Goal: Transaction & Acquisition: Purchase product/service

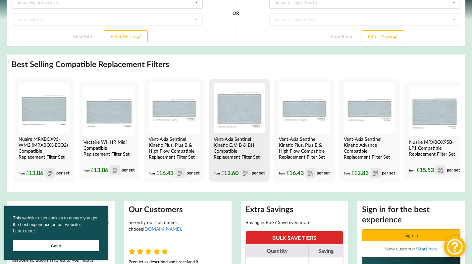
scroll to position [173, 0]
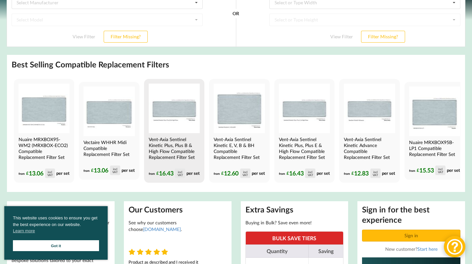
click at [165, 152] on h4 "Vent-Axia Sentinel Kinetic Plus, Plus B & High Flow Compatible Replacement Filt…" at bounding box center [174, 149] width 50 height 24
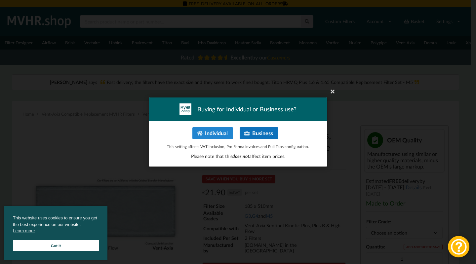
click at [252, 135] on button "Business" at bounding box center [259, 133] width 39 height 12
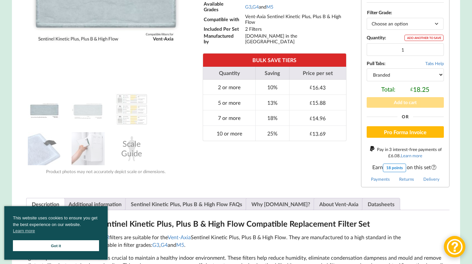
scroll to position [215, 0]
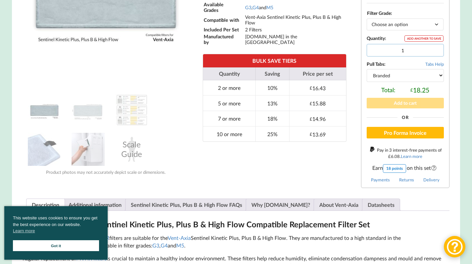
click at [408, 48] on input "1" at bounding box center [404, 50] width 77 height 13
click at [436, 47] on input "2" at bounding box center [404, 50] width 77 height 13
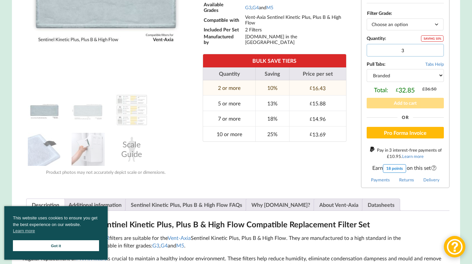
click at [436, 47] on input "3" at bounding box center [404, 50] width 77 height 13
click at [436, 47] on input "4" at bounding box center [404, 50] width 77 height 13
click at [436, 47] on input "5" at bounding box center [404, 50] width 77 height 13
click at [436, 47] on input "6" at bounding box center [404, 50] width 77 height 13
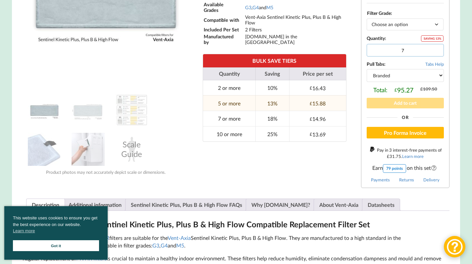
click at [436, 47] on input "7" at bounding box center [404, 50] width 77 height 13
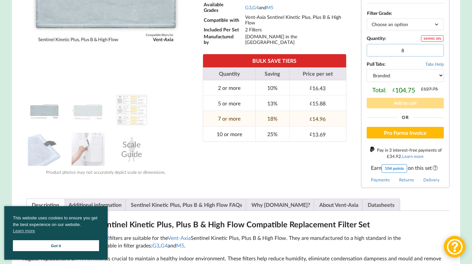
click at [436, 47] on input "8" at bounding box center [404, 50] width 77 height 13
click at [436, 47] on input "9" at bounding box center [404, 50] width 77 height 13
click at [436, 47] on input "10" at bounding box center [404, 50] width 77 height 13
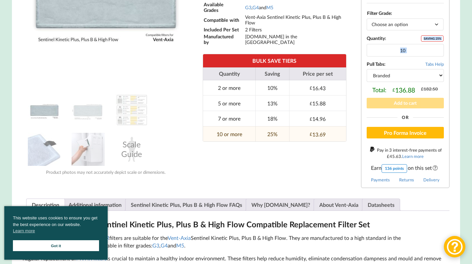
click at [436, 47] on div "Vent-Axia Sentinel Kinetic Plus, Plus B & High Flow Compatible Replacement Filt…" at bounding box center [404, 45] width 77 height 21
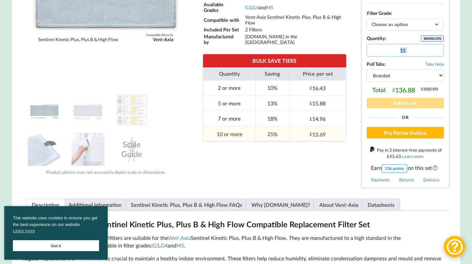
click at [436, 53] on input "11" at bounding box center [404, 50] width 77 height 13
click at [436, 53] on input "12" at bounding box center [404, 50] width 77 height 13
click at [436, 53] on input "13" at bounding box center [404, 50] width 77 height 13
click at [436, 53] on input "14" at bounding box center [404, 50] width 77 height 13
click at [436, 53] on input "15" at bounding box center [404, 50] width 77 height 13
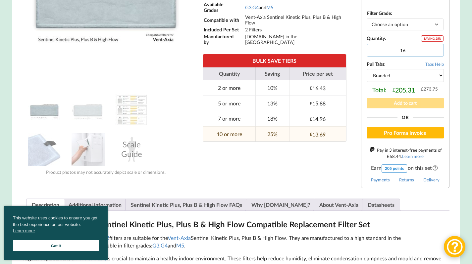
click at [436, 53] on input "16" at bounding box center [404, 50] width 77 height 13
click at [436, 53] on input "17" at bounding box center [404, 50] width 77 height 13
click at [436, 53] on input "18" at bounding box center [404, 50] width 77 height 13
click at [436, 53] on input "19" at bounding box center [404, 50] width 77 height 13
click at [436, 53] on input "20" at bounding box center [404, 50] width 77 height 13
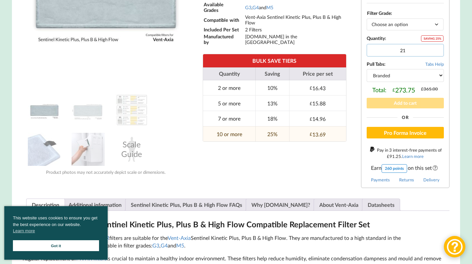
click at [436, 53] on input "21" at bounding box center [404, 50] width 77 height 13
click at [436, 53] on input "22" at bounding box center [404, 50] width 77 height 13
click at [436, 53] on input "23" at bounding box center [404, 50] width 77 height 13
click at [436, 53] on input "24" at bounding box center [404, 50] width 77 height 13
click at [436, 53] on input "25" at bounding box center [404, 50] width 77 height 13
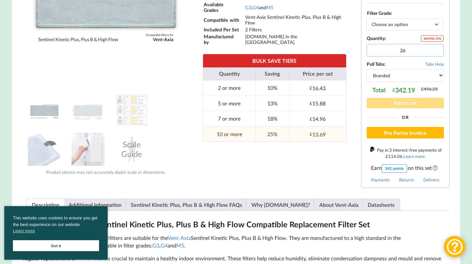
click at [436, 53] on input "26" at bounding box center [404, 50] width 77 height 13
click at [436, 53] on input "27" at bounding box center [404, 50] width 77 height 13
click at [436, 53] on input "28" at bounding box center [404, 50] width 77 height 13
click at [436, 53] on input "29" at bounding box center [404, 50] width 77 height 13
click at [436, 53] on input "30" at bounding box center [404, 50] width 77 height 13
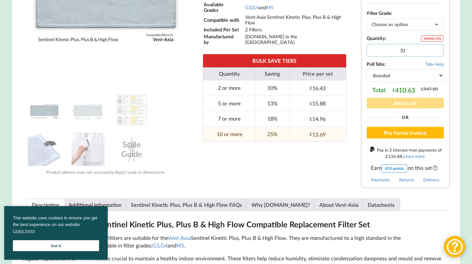
click at [436, 53] on input "31" at bounding box center [404, 50] width 77 height 13
click at [436, 53] on input "32" at bounding box center [404, 50] width 77 height 13
click at [436, 53] on input "33" at bounding box center [404, 50] width 77 height 13
click at [436, 53] on input "34" at bounding box center [404, 50] width 77 height 13
click at [436, 53] on input "35" at bounding box center [404, 50] width 77 height 13
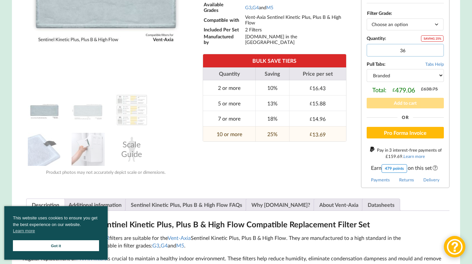
click at [436, 53] on input "36" at bounding box center [404, 50] width 77 height 13
click at [436, 53] on input "37" at bounding box center [404, 50] width 77 height 13
click at [436, 53] on input "38" at bounding box center [404, 50] width 77 height 13
click at [436, 53] on input "39" at bounding box center [404, 50] width 77 height 13
click at [436, 53] on input "40" at bounding box center [404, 50] width 77 height 13
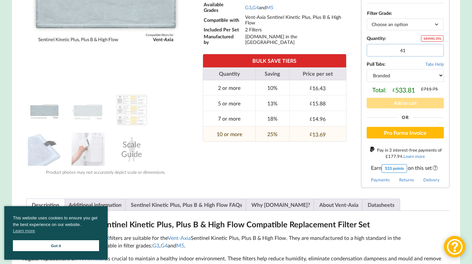
click at [436, 53] on input "41" at bounding box center [404, 50] width 77 height 13
click at [436, 53] on input "42" at bounding box center [404, 50] width 77 height 13
click at [436, 53] on input "43" at bounding box center [404, 50] width 77 height 13
click at [436, 53] on input "44" at bounding box center [404, 50] width 77 height 13
click at [436, 53] on input "45" at bounding box center [404, 50] width 77 height 13
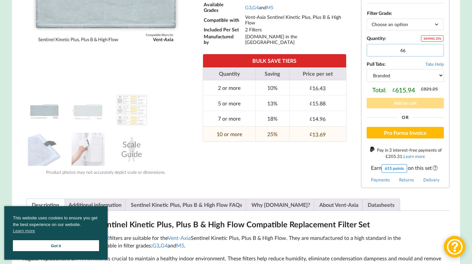
click at [436, 53] on input "46" at bounding box center [404, 50] width 77 height 13
click at [436, 53] on input "47" at bounding box center [404, 50] width 77 height 13
click at [436, 53] on input "48" at bounding box center [404, 50] width 77 height 13
click at [436, 53] on input "49" at bounding box center [404, 50] width 77 height 13
type input "50"
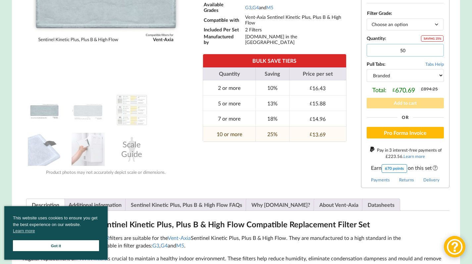
click at [436, 53] on input "50" at bounding box center [404, 50] width 77 height 13
click at [399, 82] on select "Branded Black" at bounding box center [404, 75] width 77 height 13
click at [366, 73] on select "Branded Black" at bounding box center [404, 75] width 77 height 13
click at [399, 80] on select "Branded Black" at bounding box center [404, 75] width 77 height 13
click at [366, 73] on select "Branded Black" at bounding box center [404, 75] width 77 height 13
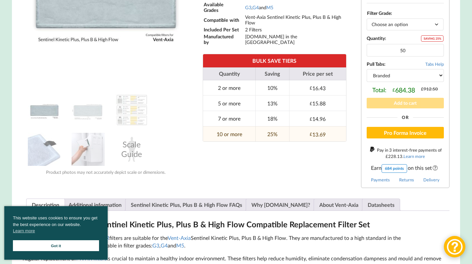
click at [399, 82] on select "Branded Black" at bounding box center [404, 75] width 77 height 13
click at [366, 73] on select "Branded Black" at bounding box center [404, 75] width 77 height 13
click at [408, 82] on select "Branded Black" at bounding box center [404, 75] width 77 height 13
select select "branded"
click at [366, 73] on select "Branded Black" at bounding box center [404, 75] width 77 height 13
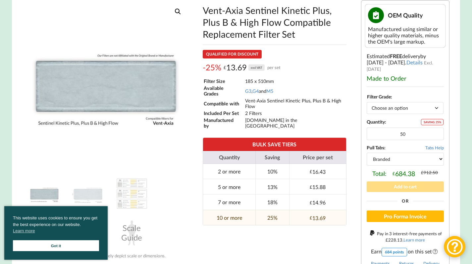
scroll to position [131, 0]
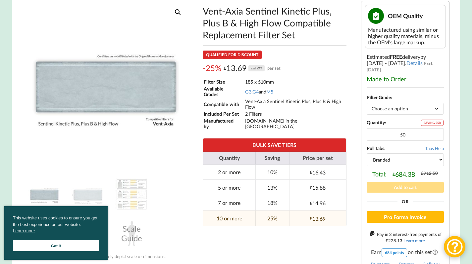
click at [436, 114] on select "Choose an option G3 G4 M5" at bounding box center [404, 109] width 77 height 12
click at [366, 107] on select "Choose an option G3 G4 M5" at bounding box center [404, 109] width 77 height 12
select select "G3"
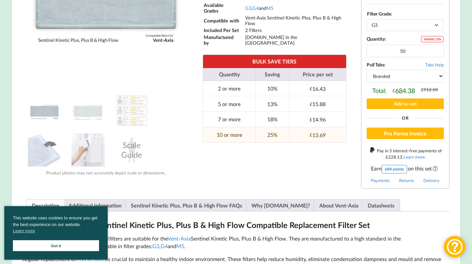
scroll to position [213, 0]
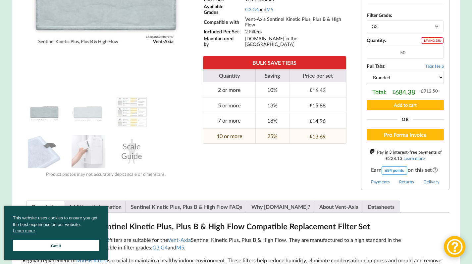
click at [411, 109] on button "Add to cart" at bounding box center [404, 105] width 77 height 10
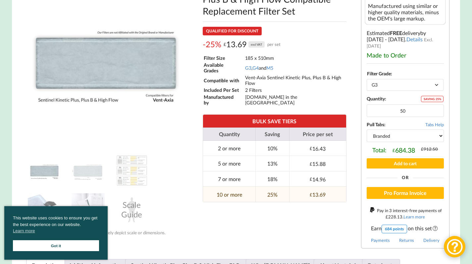
scroll to position [180, 0]
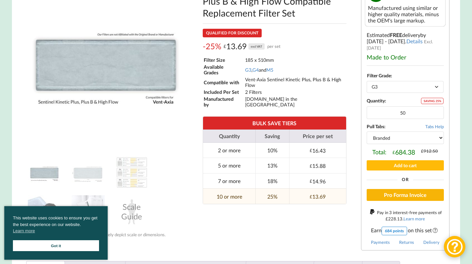
click at [405, 200] on button "Pro Forma Invoice" at bounding box center [404, 195] width 77 height 12
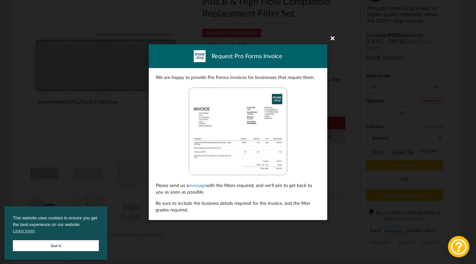
click at [333, 37] on icon at bounding box center [333, 38] width 11 height 11
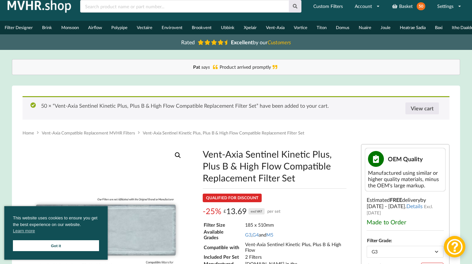
scroll to position [0, 0]
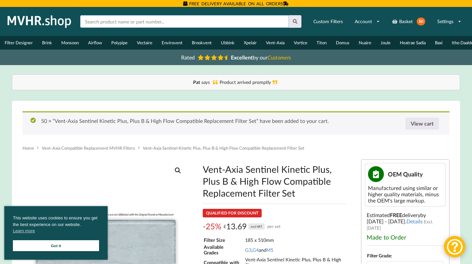
click at [186, 24] on input "text" at bounding box center [184, 21] width 208 height 13
type input "Zehnder"
click at [289, 15] on button at bounding box center [295, 21] width 13 height 13
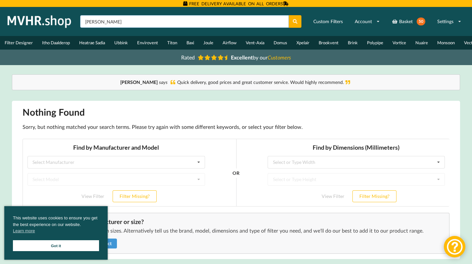
click at [173, 25] on input "Zehnder" at bounding box center [184, 21] width 208 height 13
type input "Z"
type input "Comfoair"
click at [289, 15] on button at bounding box center [295, 21] width 13 height 13
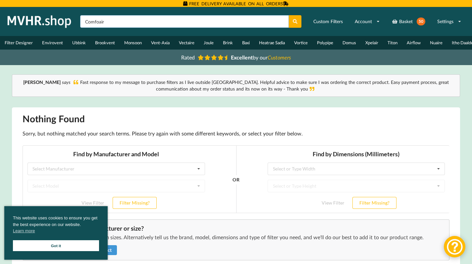
click at [235, 24] on input "Comfoair" at bounding box center [184, 21] width 208 height 13
type input "C"
click at [47, 64] on div "Rated Excellent by our Customers" at bounding box center [236, 58] width 472 height 16
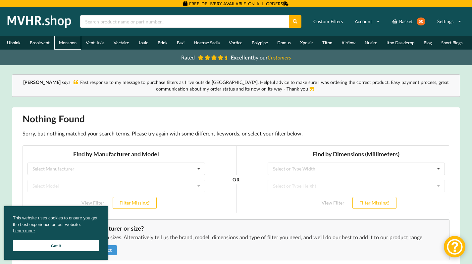
scroll to position [0, 89]
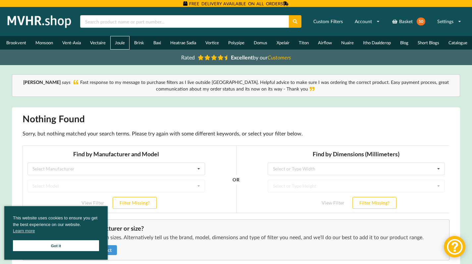
click at [117, 42] on link "Joule" at bounding box center [119, 43] width 19 height 14
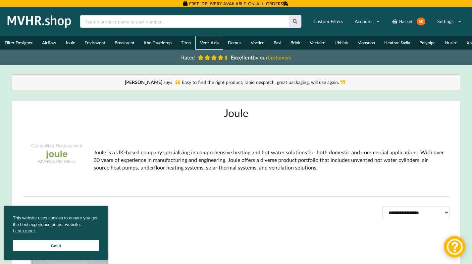
click at [211, 44] on link "Vent-Axia" at bounding box center [209, 43] width 28 height 14
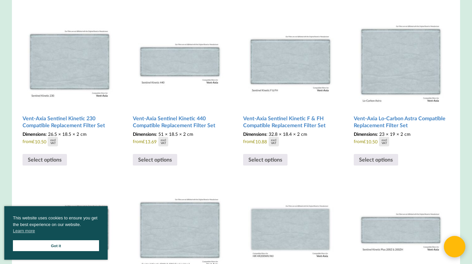
scroll to position [395, 0]
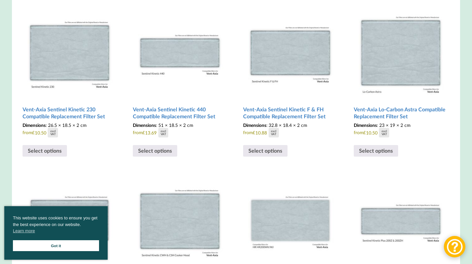
click at [68, 247] on link "Got it" at bounding box center [56, 246] width 86 height 11
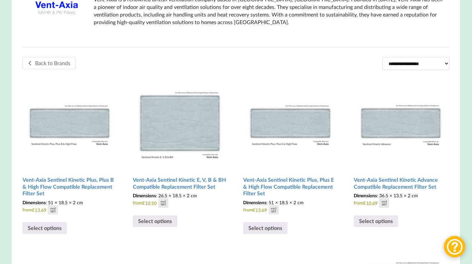
scroll to position [149, 0]
click at [49, 68] on link "Back to Brands" at bounding box center [49, 64] width 53 height 12
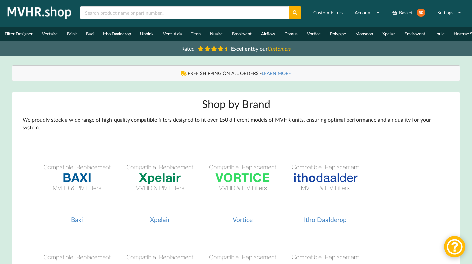
scroll to position [10, 0]
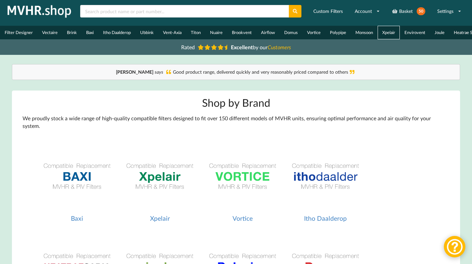
click at [389, 31] on link "Xpelair" at bounding box center [388, 33] width 22 height 14
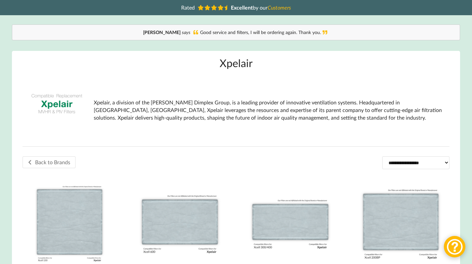
scroll to position [37, 0]
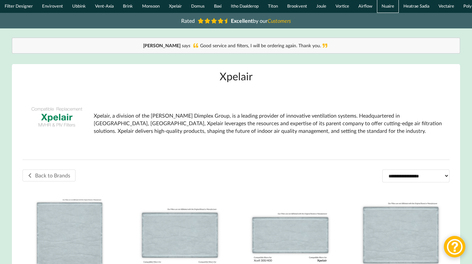
click at [381, 6] on link "Nuaire" at bounding box center [388, 6] width 22 height 14
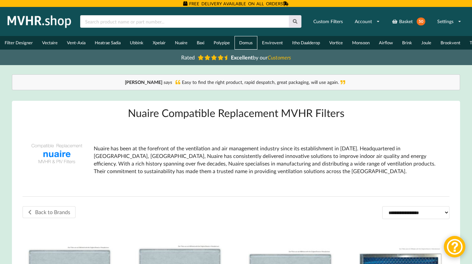
scroll to position [0, 89]
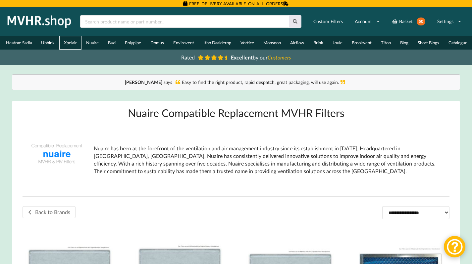
click at [66, 43] on link "Xpelair" at bounding box center [70, 43] width 22 height 14
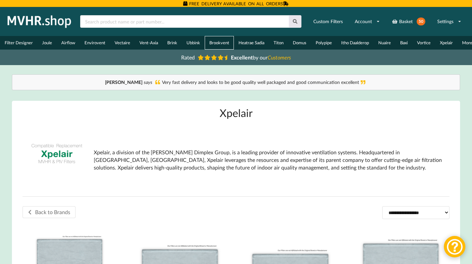
click at [219, 42] on link "Brookvent" at bounding box center [218, 43] width 29 height 14
